Goal: Check status: Check status

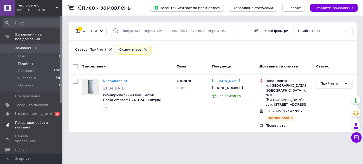
click at [26, 121] on span "Показники роботи компанії" at bounding box center [31, 125] width 33 height 9
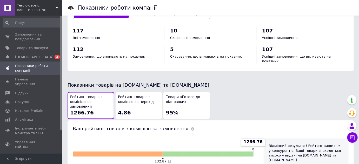
scroll to position [260, 0]
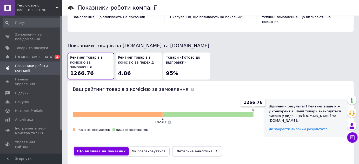
click at [141, 57] on span "Рейтинг товарів з комісією за перехід" at bounding box center [139, 60] width 42 height 10
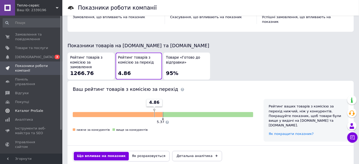
click at [23, 109] on span "Каталог ProSale" at bounding box center [29, 111] width 28 height 5
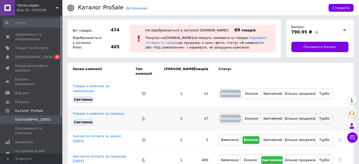
scroll to position [1, 0]
click at [111, 155] on link "Запчасти (оплата за переход) [DATE]" at bounding box center [100, 159] width 54 height 9
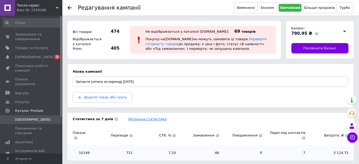
click at [142, 118] on link "Детальна статистика" at bounding box center [147, 119] width 38 height 4
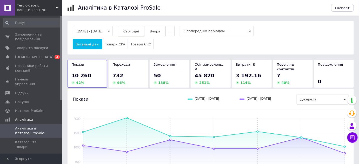
click at [139, 30] on span "Сьогодні" at bounding box center [131, 31] width 16 height 4
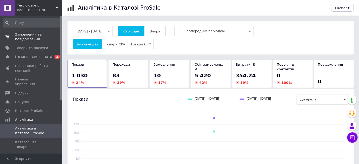
click at [8, 36] on use at bounding box center [7, 36] width 4 height 3
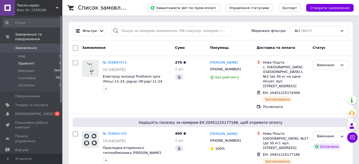
click at [30, 61] on span "Прийняті" at bounding box center [26, 63] width 16 height 5
